Goal: Task Accomplishment & Management: Manage account settings

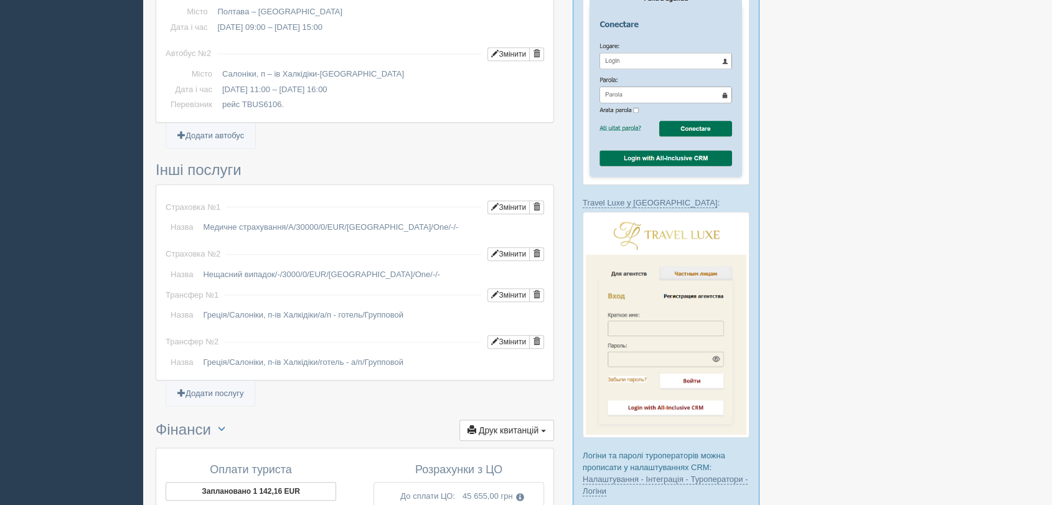
scroll to position [1210, 0]
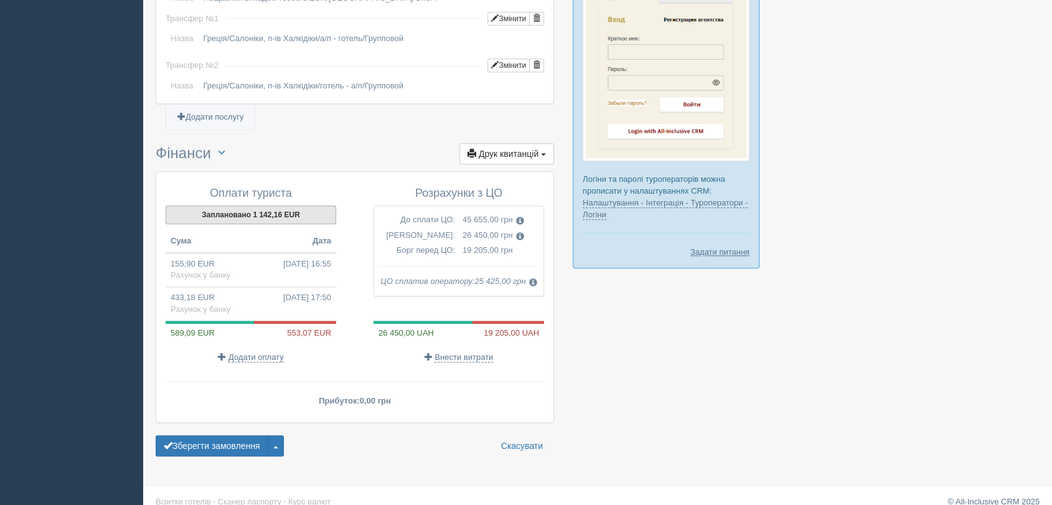
click at [278, 205] on button "Заплановано 1 142,16 EUR" at bounding box center [251, 214] width 171 height 19
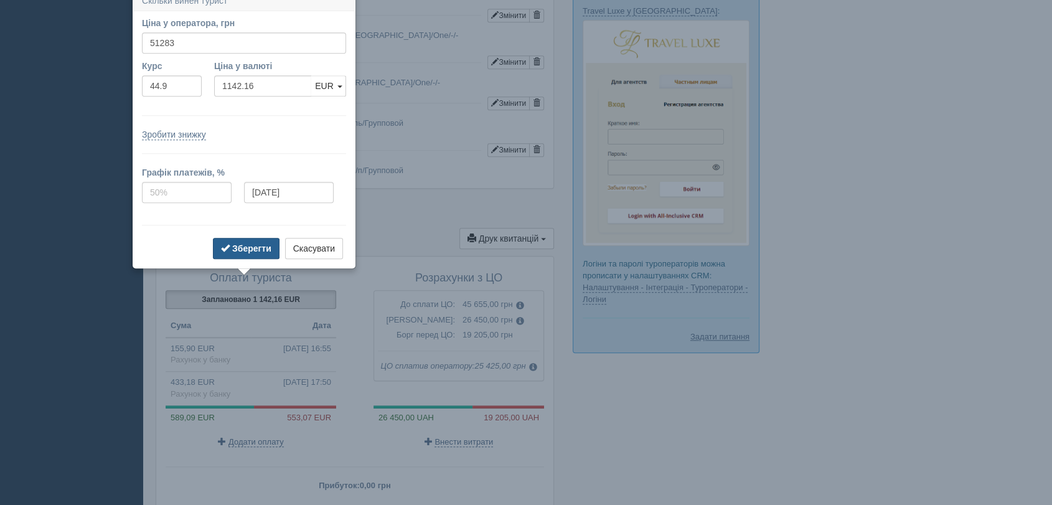
scroll to position [1116, 0]
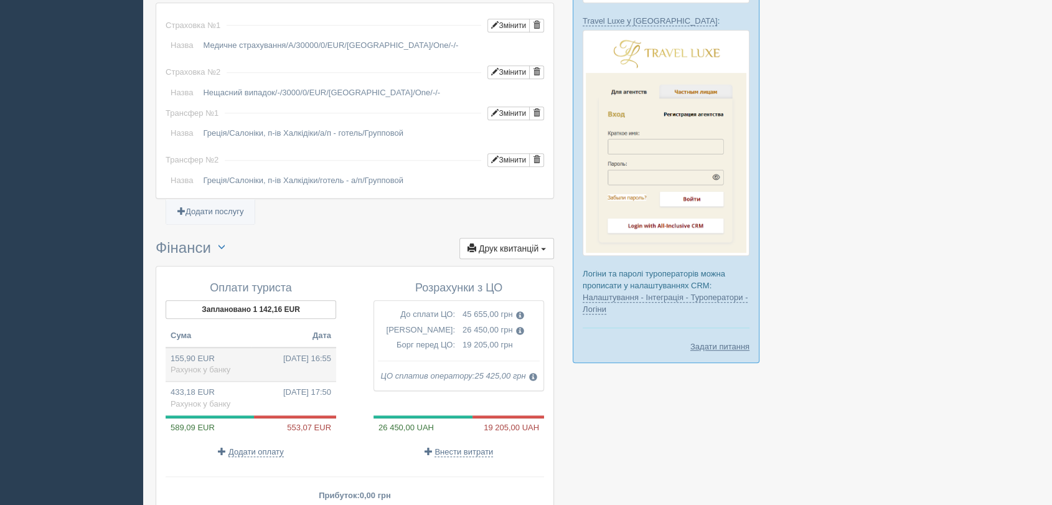
click at [221, 347] on td "155,90 EUR [DATE] 16:55 Рахунок у банку" at bounding box center [251, 364] width 171 height 34
type input "7000.00"
type input "44.90"
select select "1166"
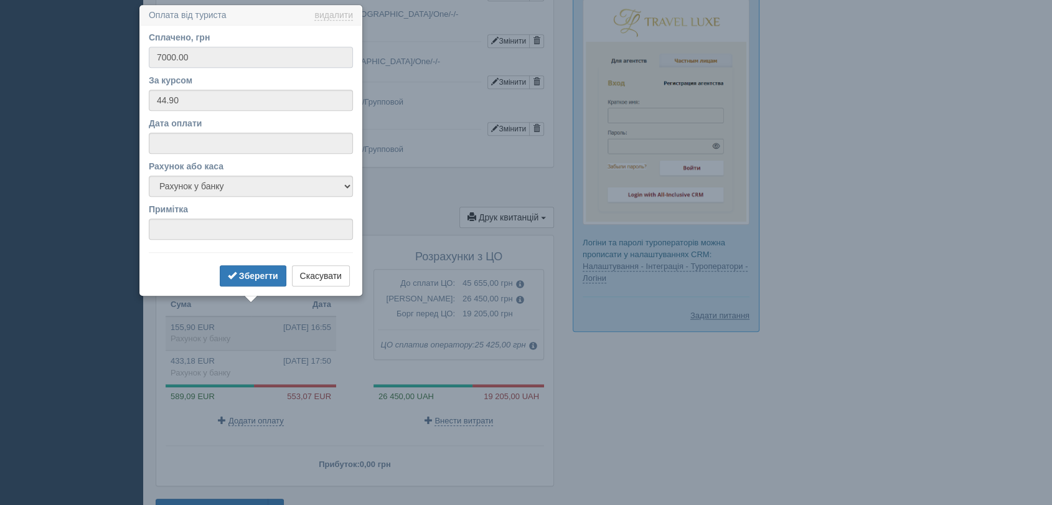
scroll to position [1151, 0]
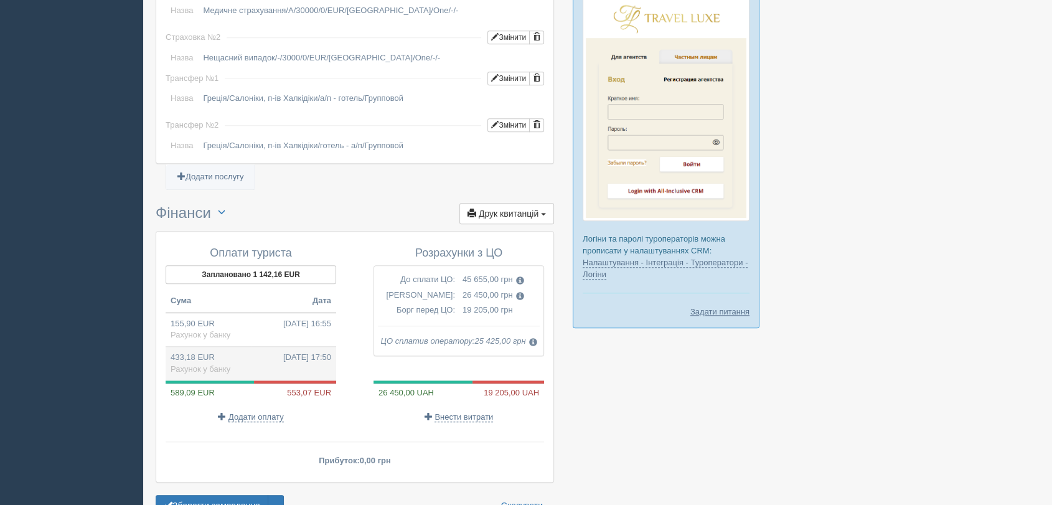
click at [220, 347] on td "433,18 EUR [DATE] 17:50 Рахунок у банку" at bounding box center [251, 364] width 171 height 34
type input "19450.00"
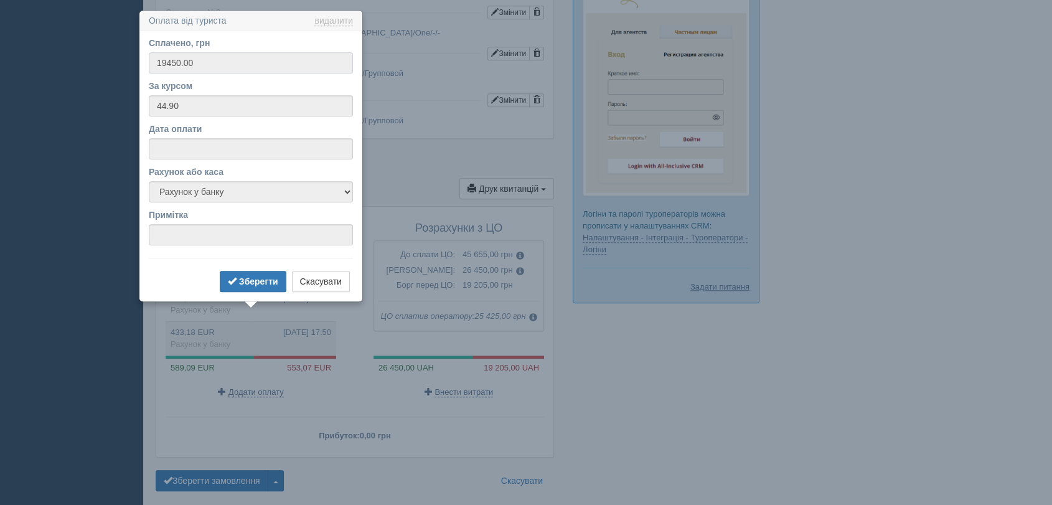
scroll to position [1185, 0]
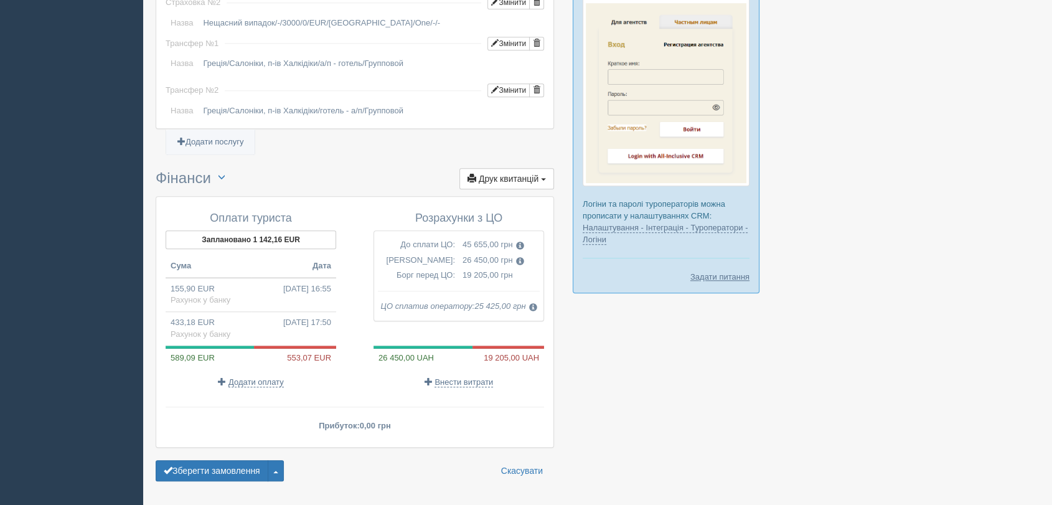
click at [261, 230] on button "Заплановано 1 142,16 EUR" at bounding box center [251, 239] width 171 height 19
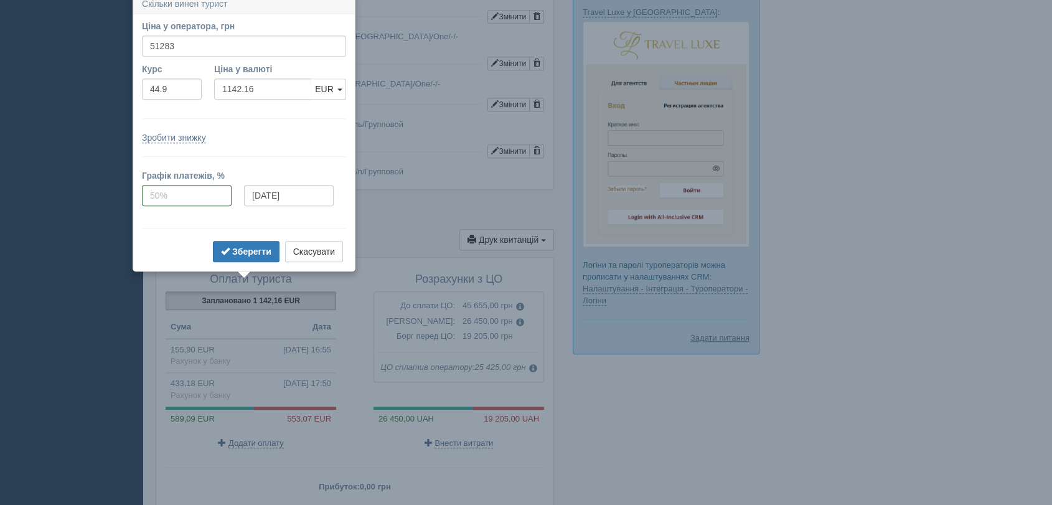
scroll to position [1117, 0]
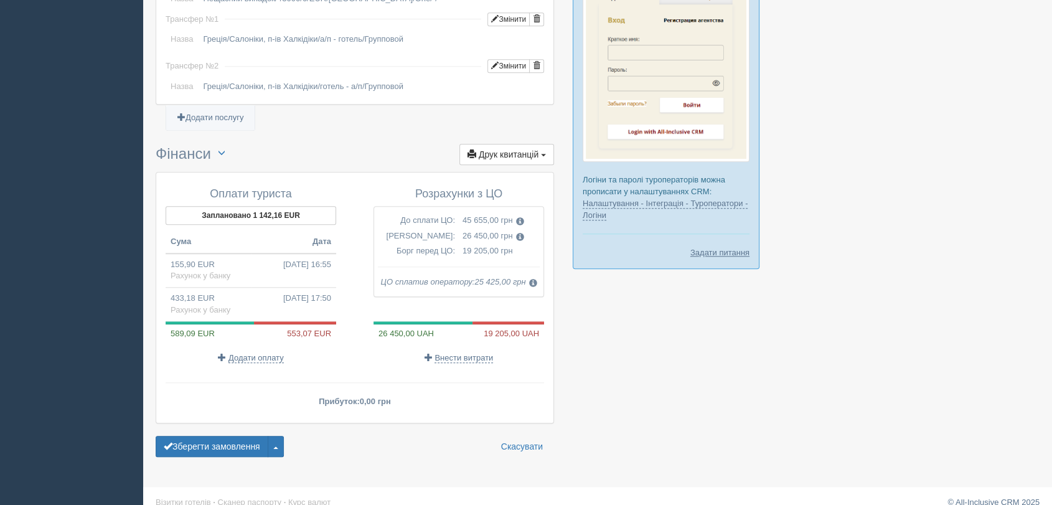
scroll to position [1210, 0]
click at [302, 205] on button "Заплановано 1 142,16 EUR" at bounding box center [251, 214] width 171 height 19
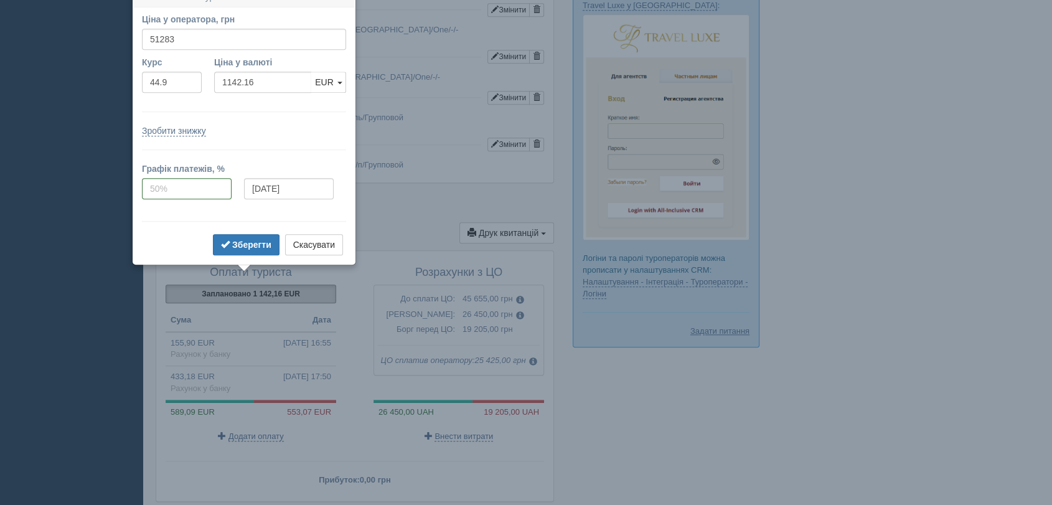
scroll to position [1117, 0]
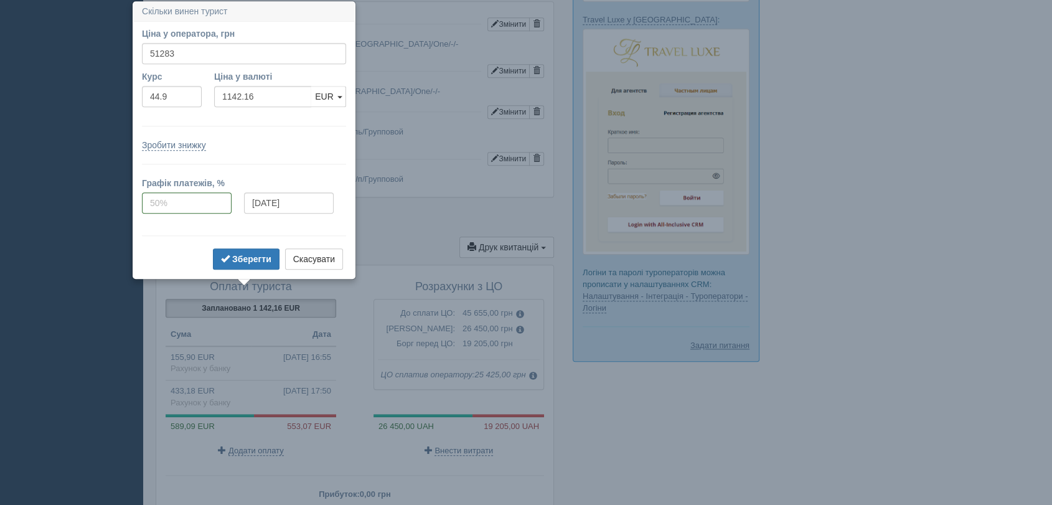
drag, startPoint x: 638, startPoint y: 410, endPoint x: 646, endPoint y: 412, distance: 8.3
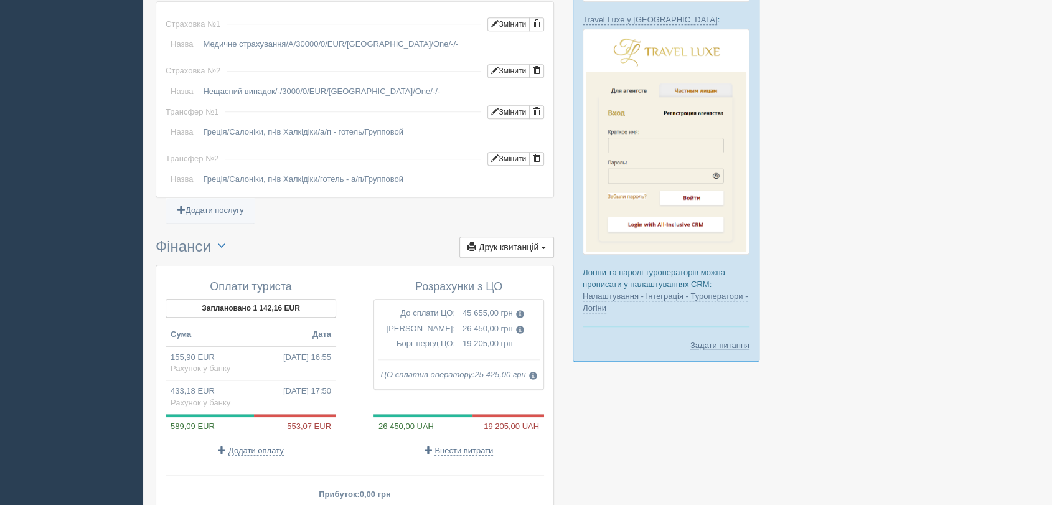
click at [156, 327] on div "Оплати туриста Заплановано 1 142,16 EUR Сума Дата 155,90 EUR [DATE] 16:55 Рахун…" at bounding box center [355, 391] width 398 height 252
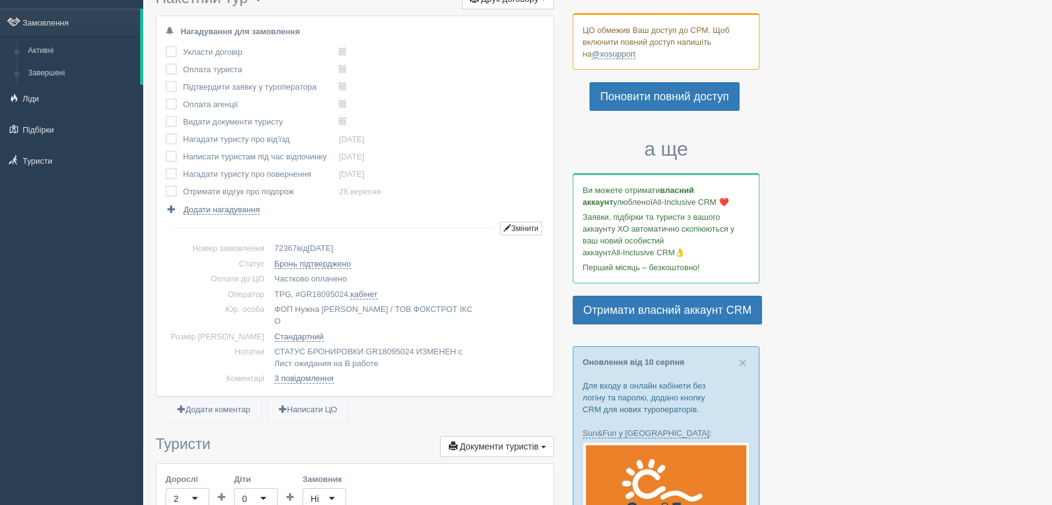
scroll to position [0, 0]
